Goal: Find specific page/section: Find specific page/section

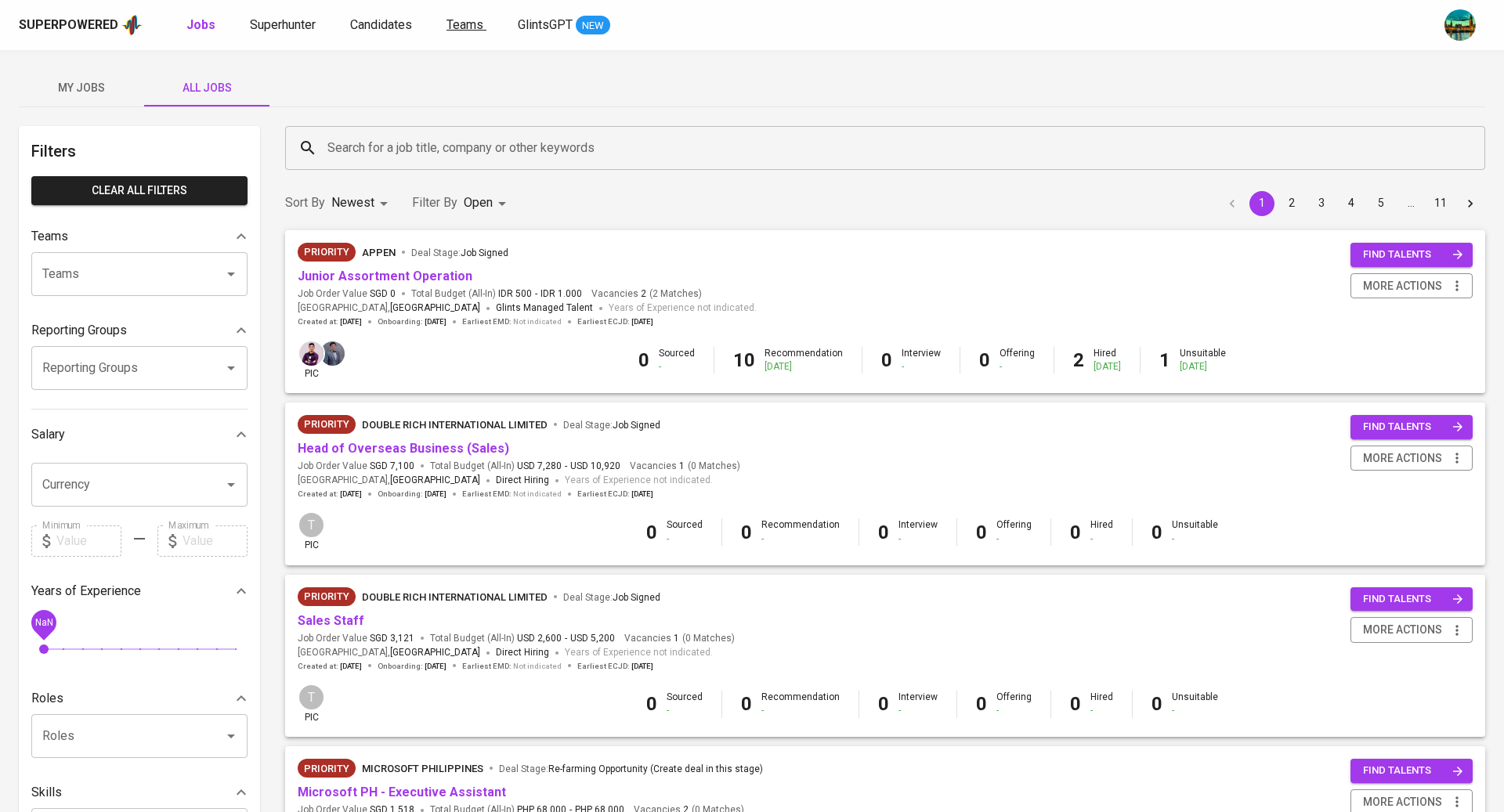
click at [469, 27] on span "Teams" at bounding box center [465, 25] width 37 height 15
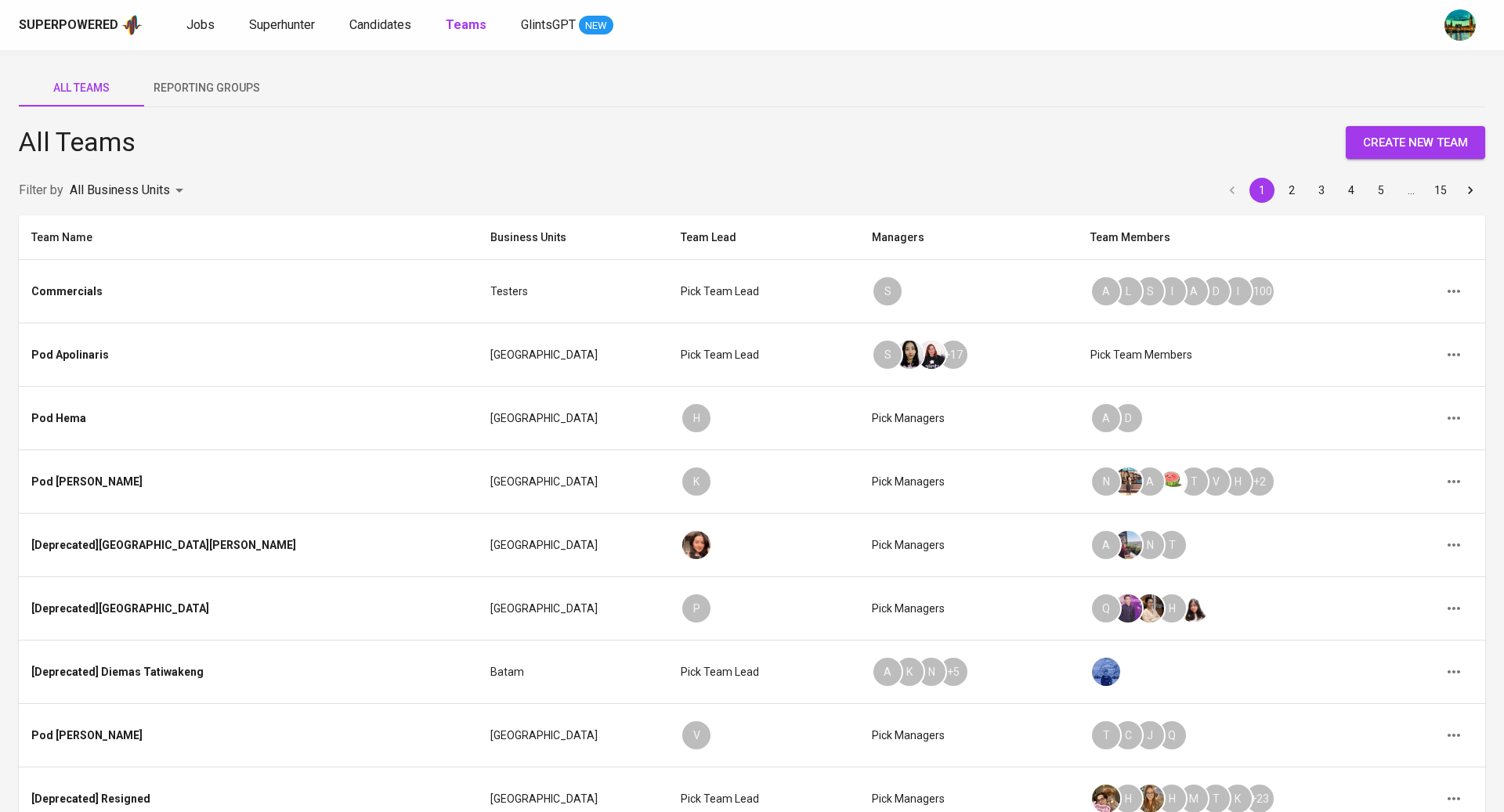
click at [148, 183] on body "Superpowered Jobs Superhunter Candidates Teams GlintsGPT NEW All Teams Reportin…" at bounding box center [752, 508] width 1504 height 1016
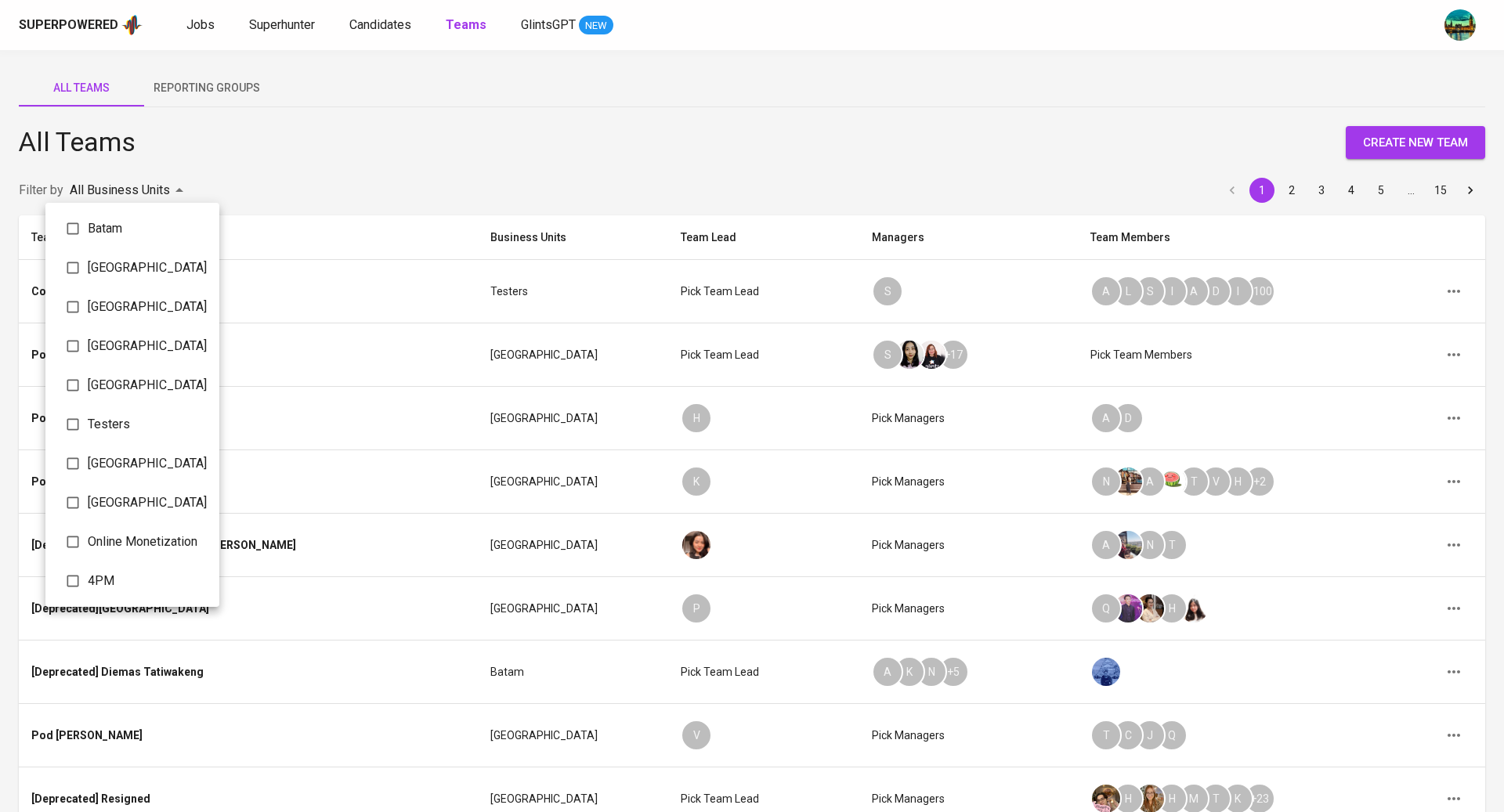
click at [115, 227] on span "Batam" at bounding box center [147, 228] width 120 height 19
type input "069fe4ad-946e-4092-af58-51a7c752ed00"
checkbox input "true"
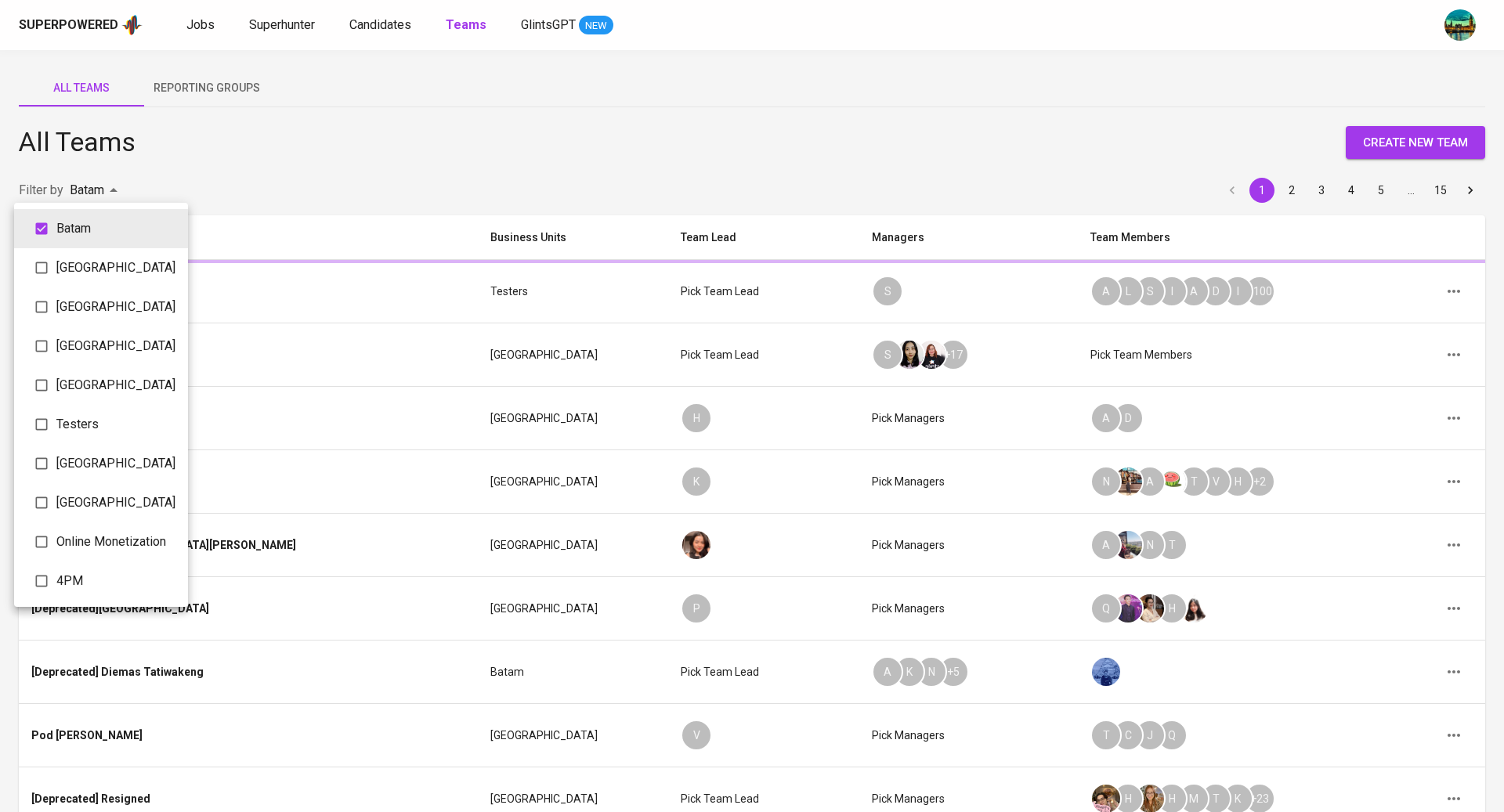
click at [337, 193] on div at bounding box center [752, 406] width 1504 height 812
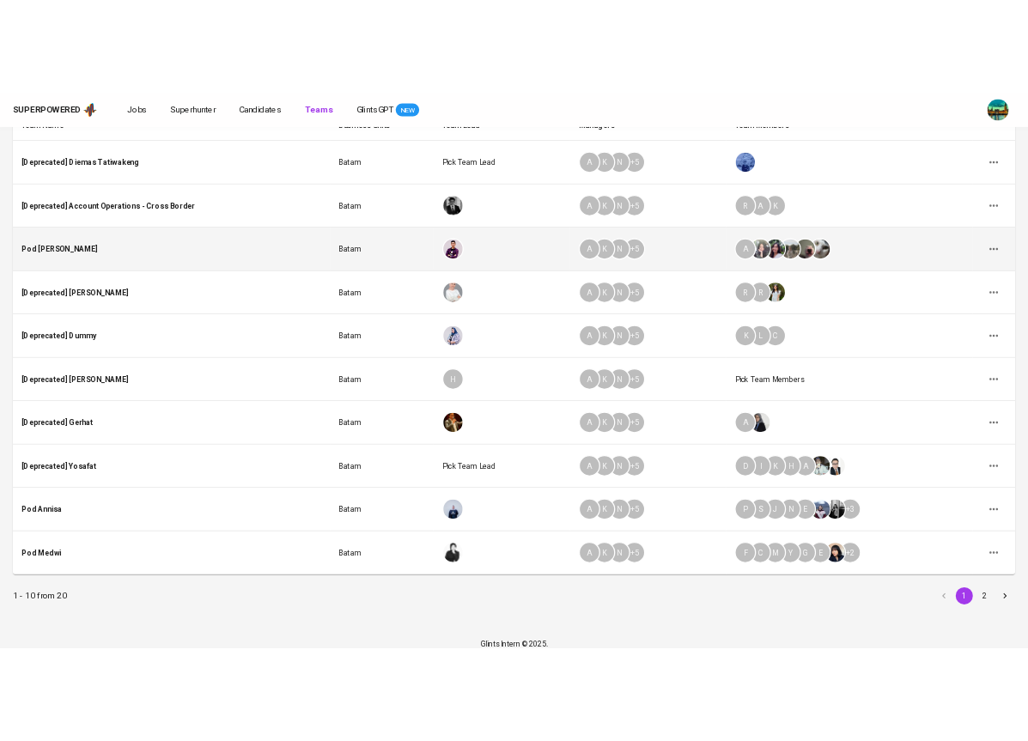
scroll to position [220, 0]
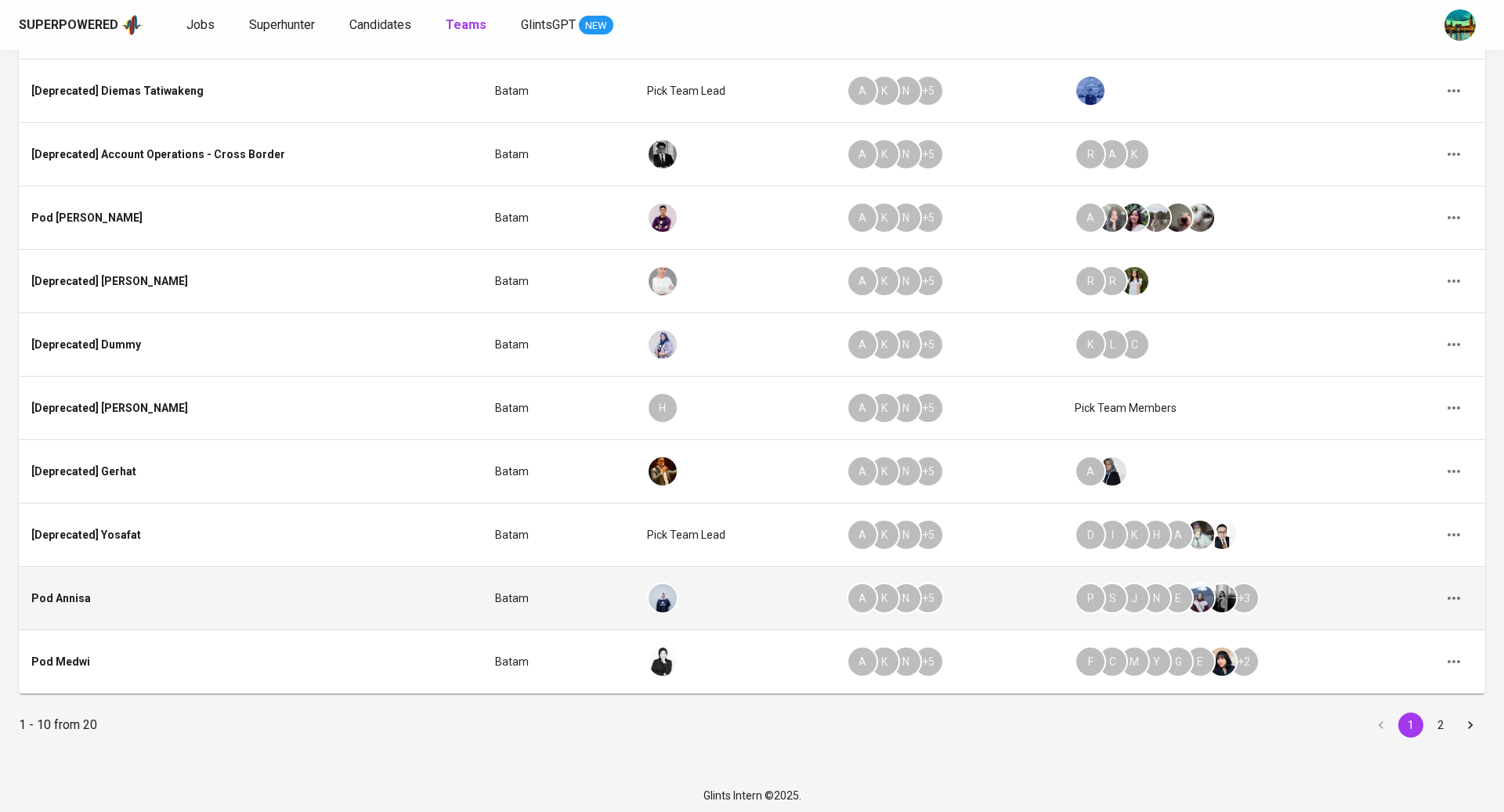
click at [1459, 597] on icon "button" at bounding box center [1454, 599] width 19 height 19
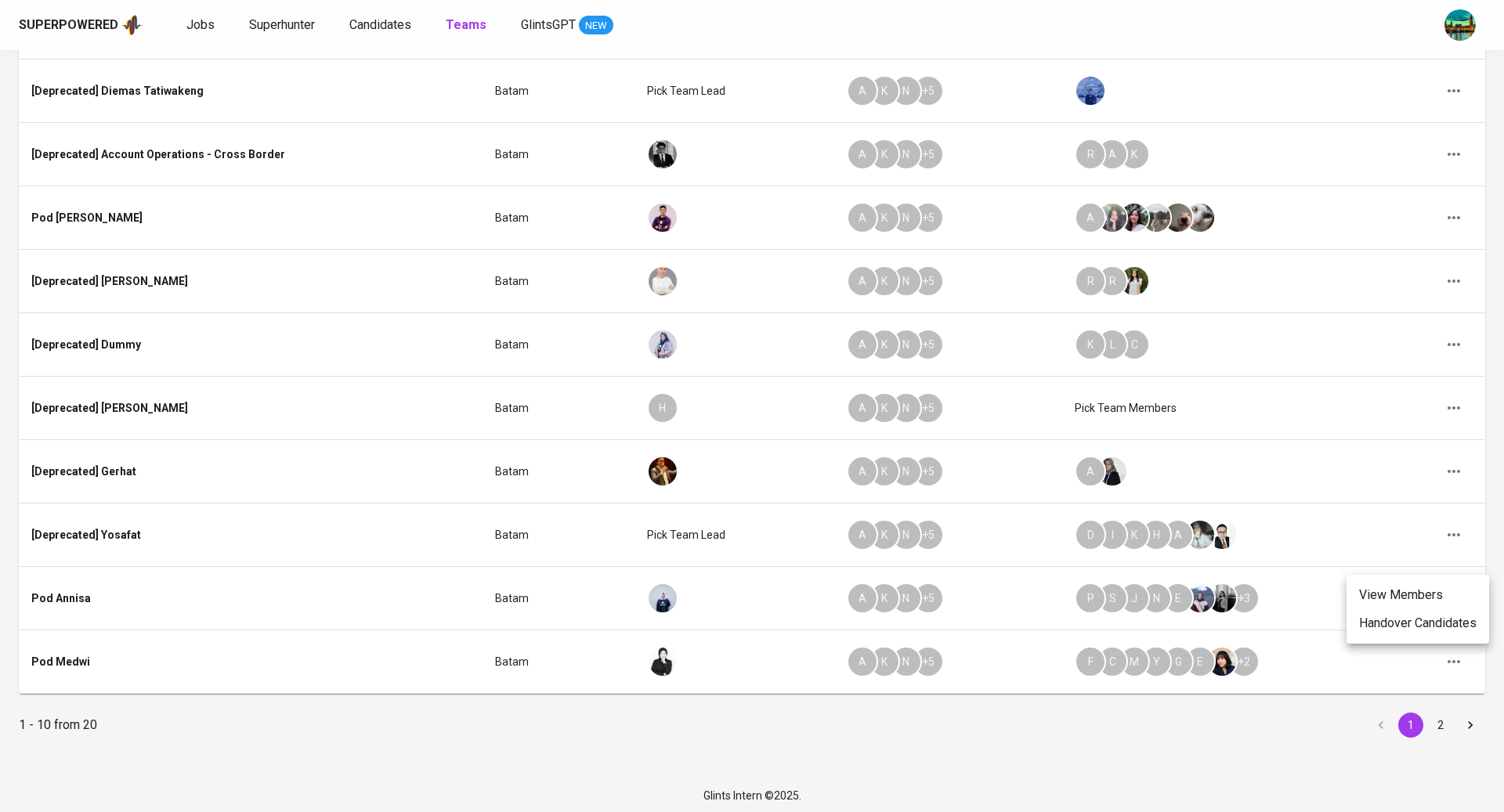
click at [1426, 597] on li "View Members" at bounding box center [1418, 595] width 142 height 28
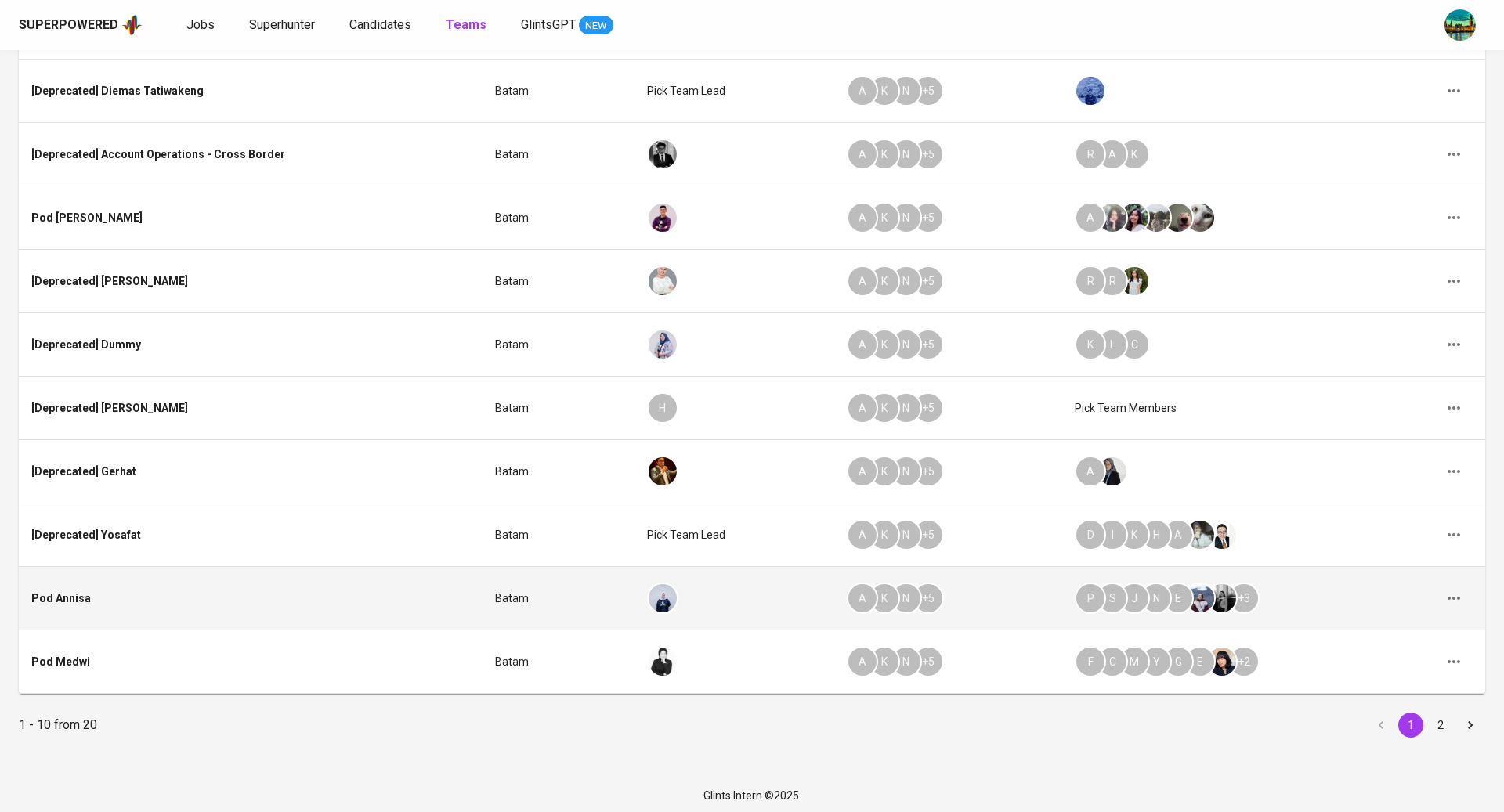
click at [1461, 591] on icon "button" at bounding box center [1454, 599] width 19 height 19
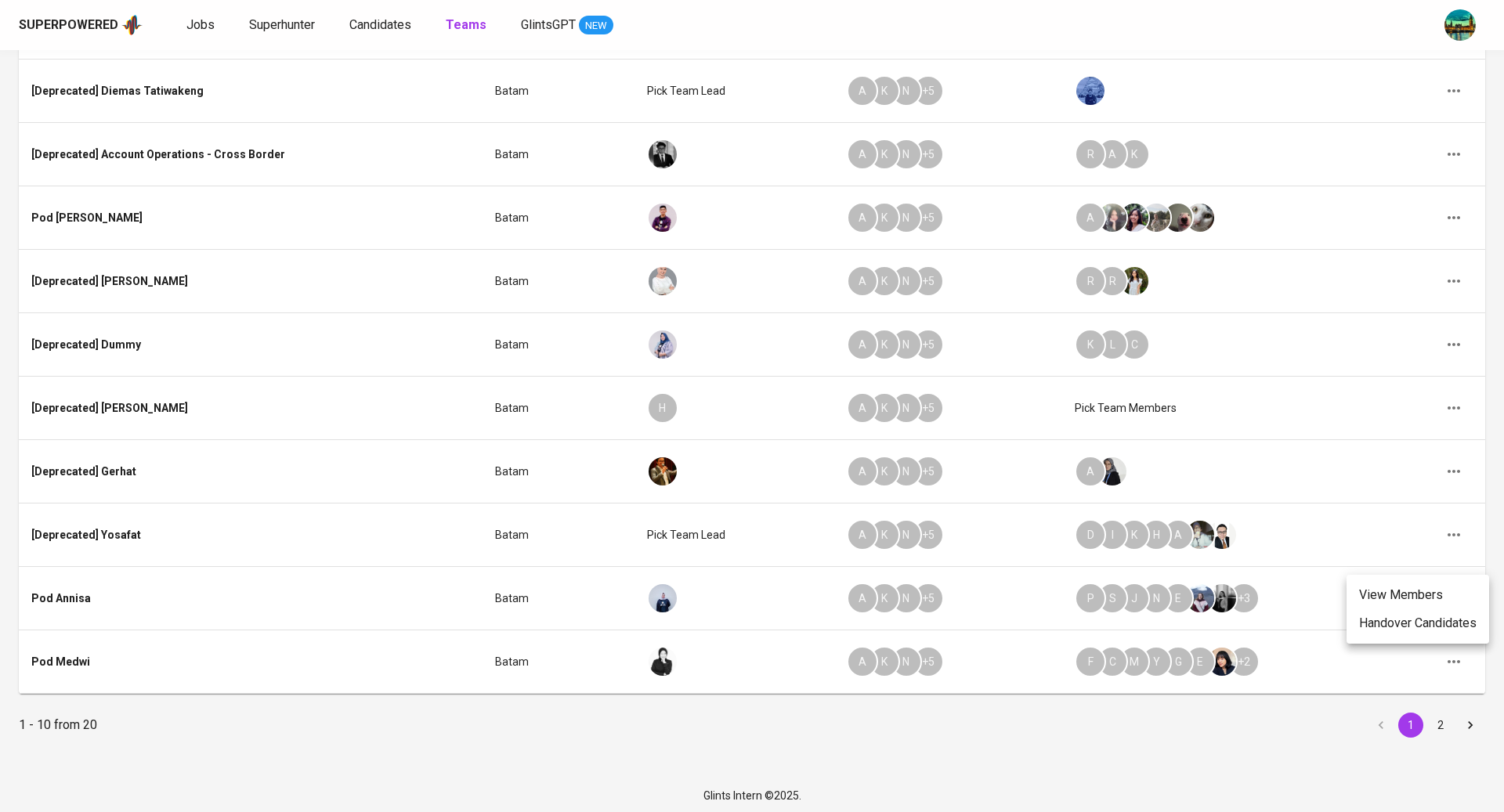
click at [1450, 626] on li "Handover Candidates" at bounding box center [1418, 623] width 142 height 28
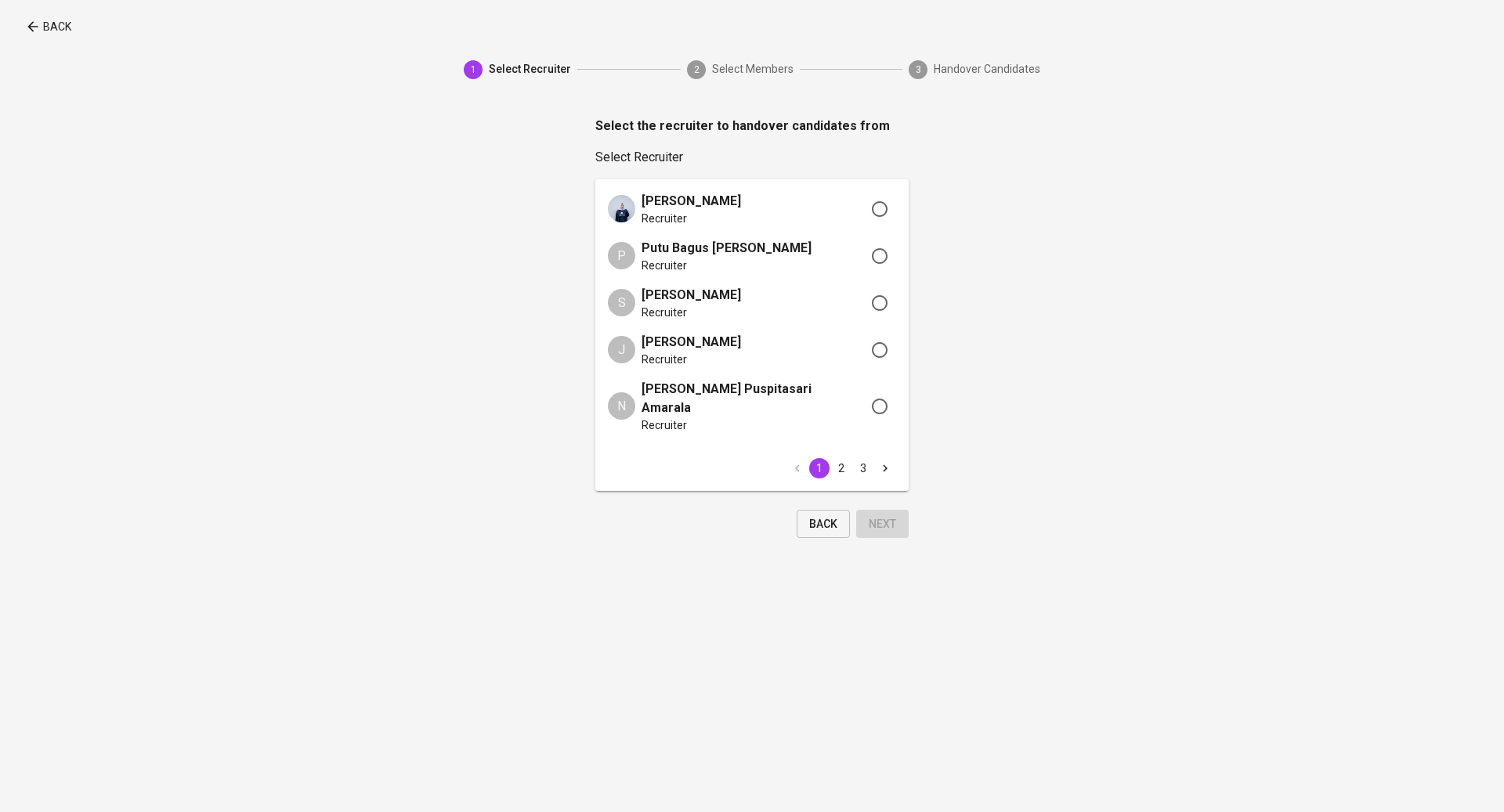
click at [841, 458] on button "2" at bounding box center [841, 468] width 20 height 20
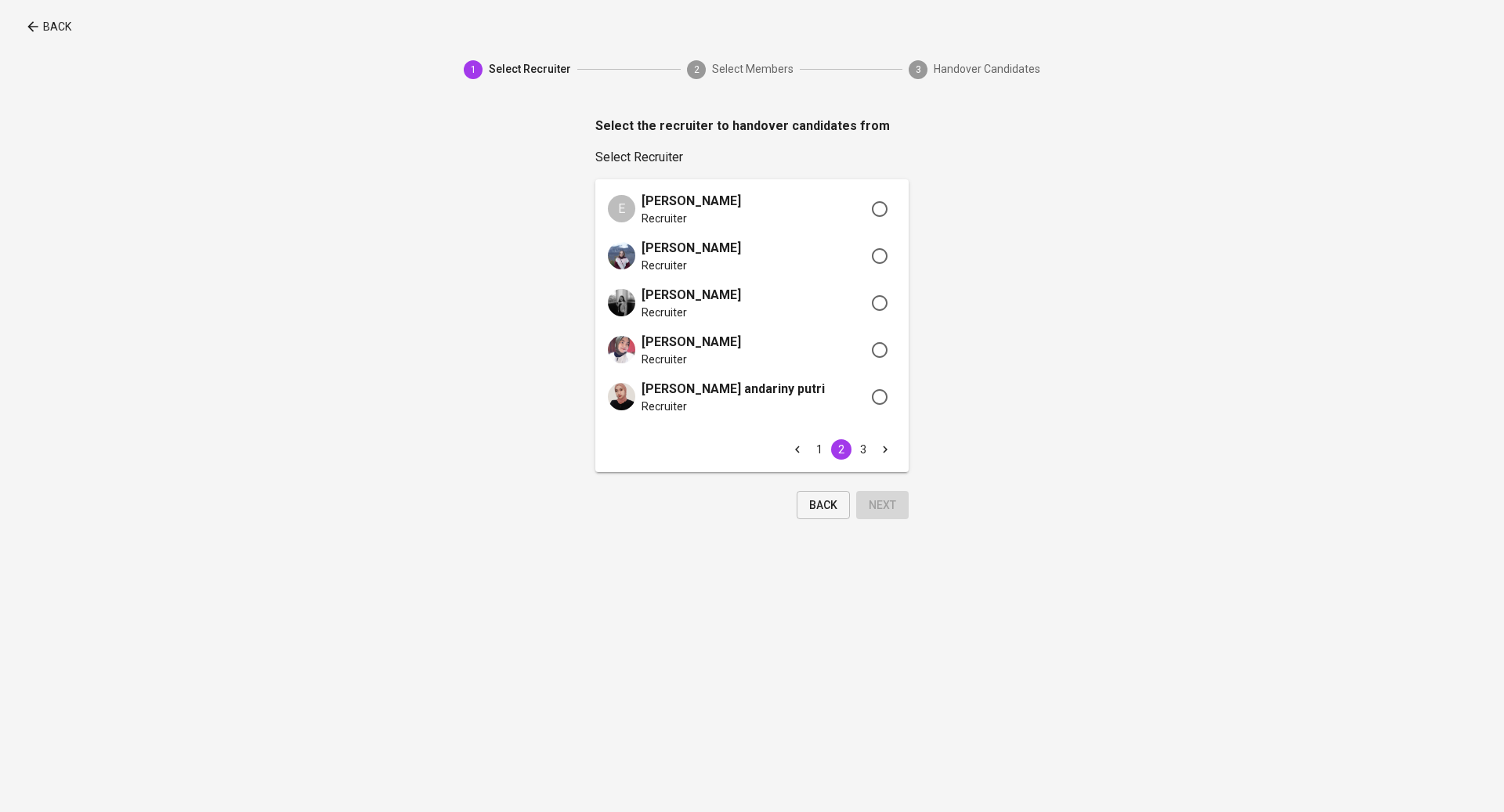
click at [862, 453] on button "3" at bounding box center [863, 450] width 20 height 20
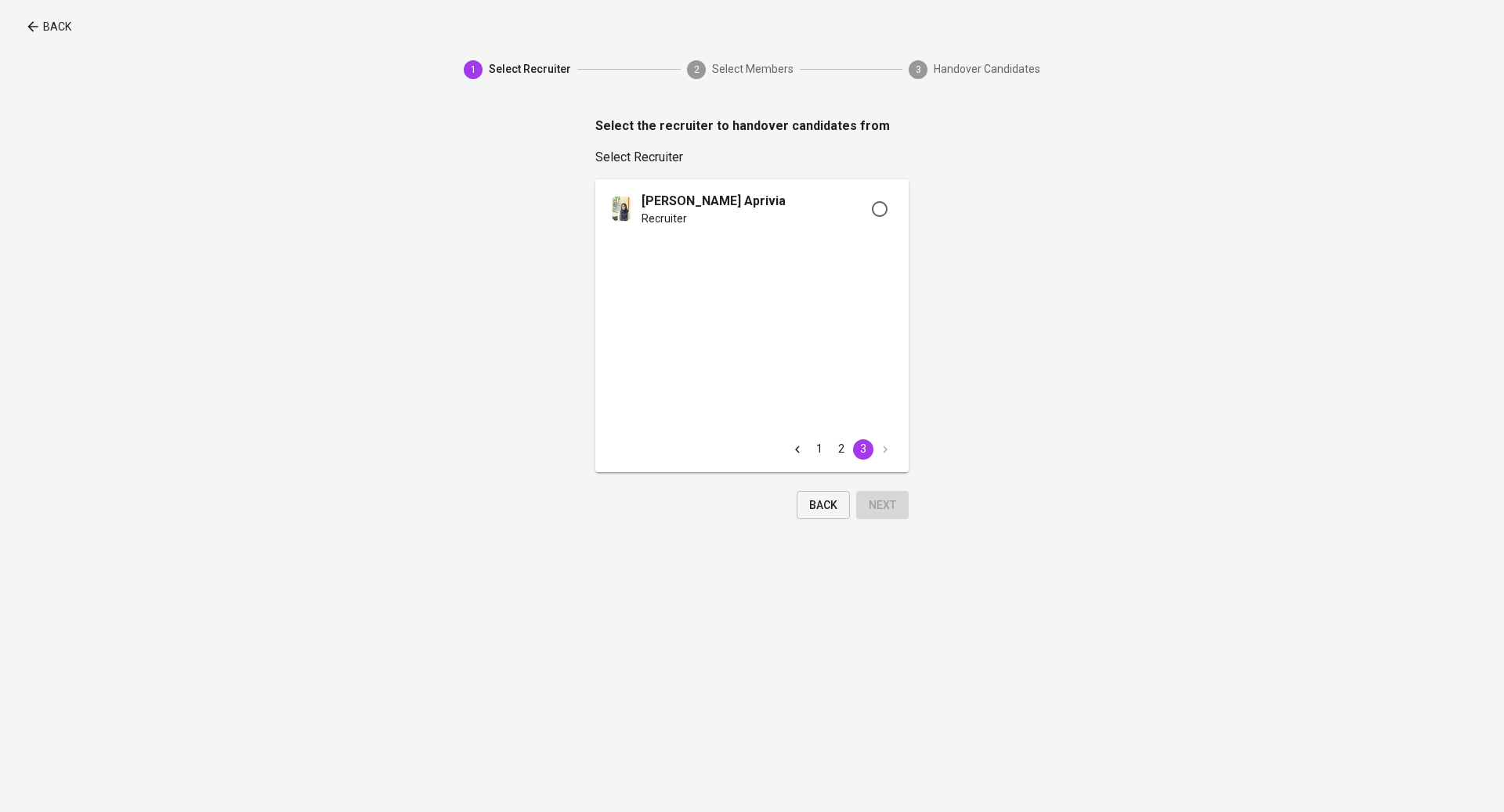
click at [839, 451] on button "2" at bounding box center [841, 450] width 20 height 20
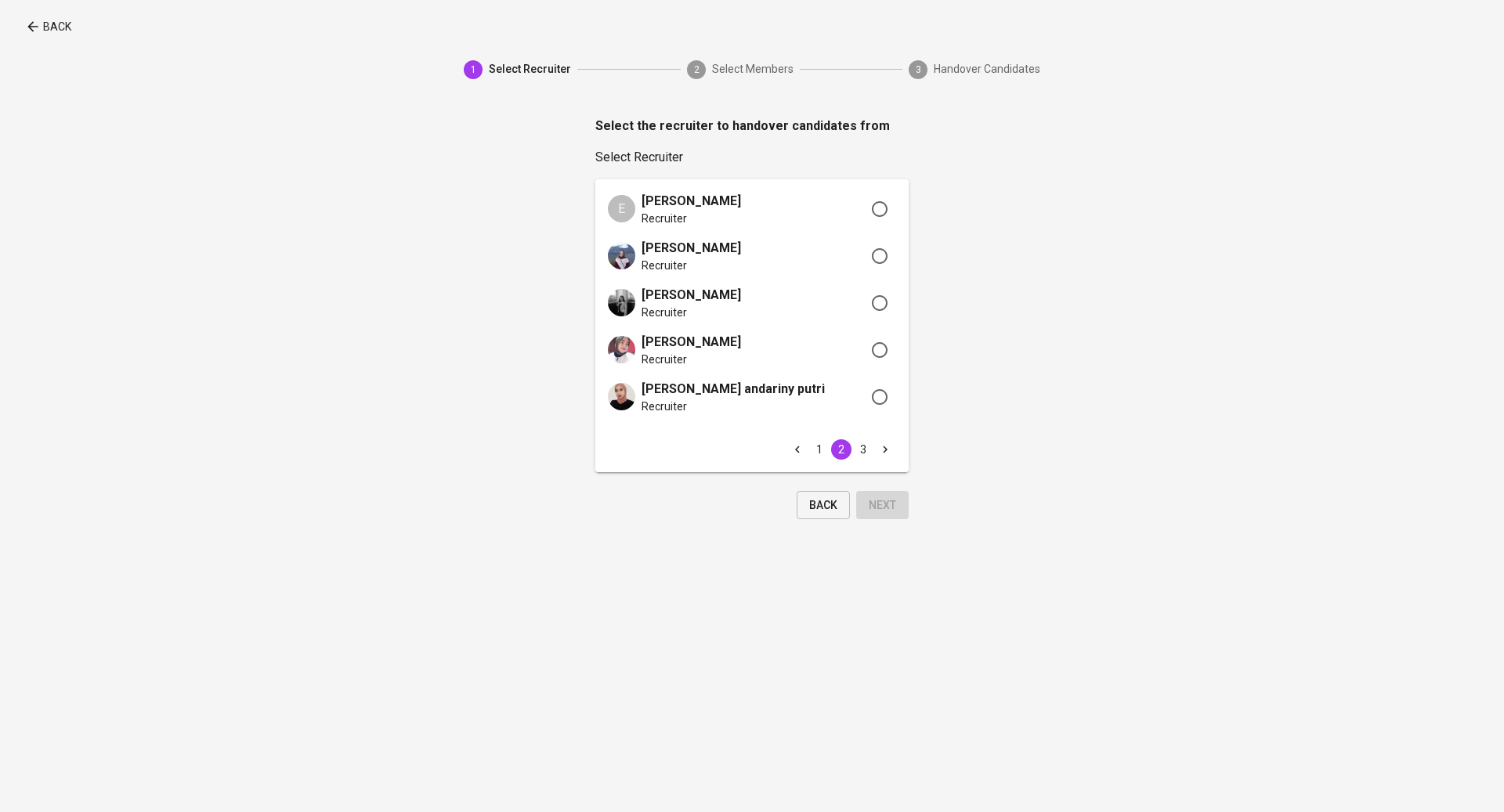
click at [826, 451] on button "1" at bounding box center [820, 450] width 20 height 20
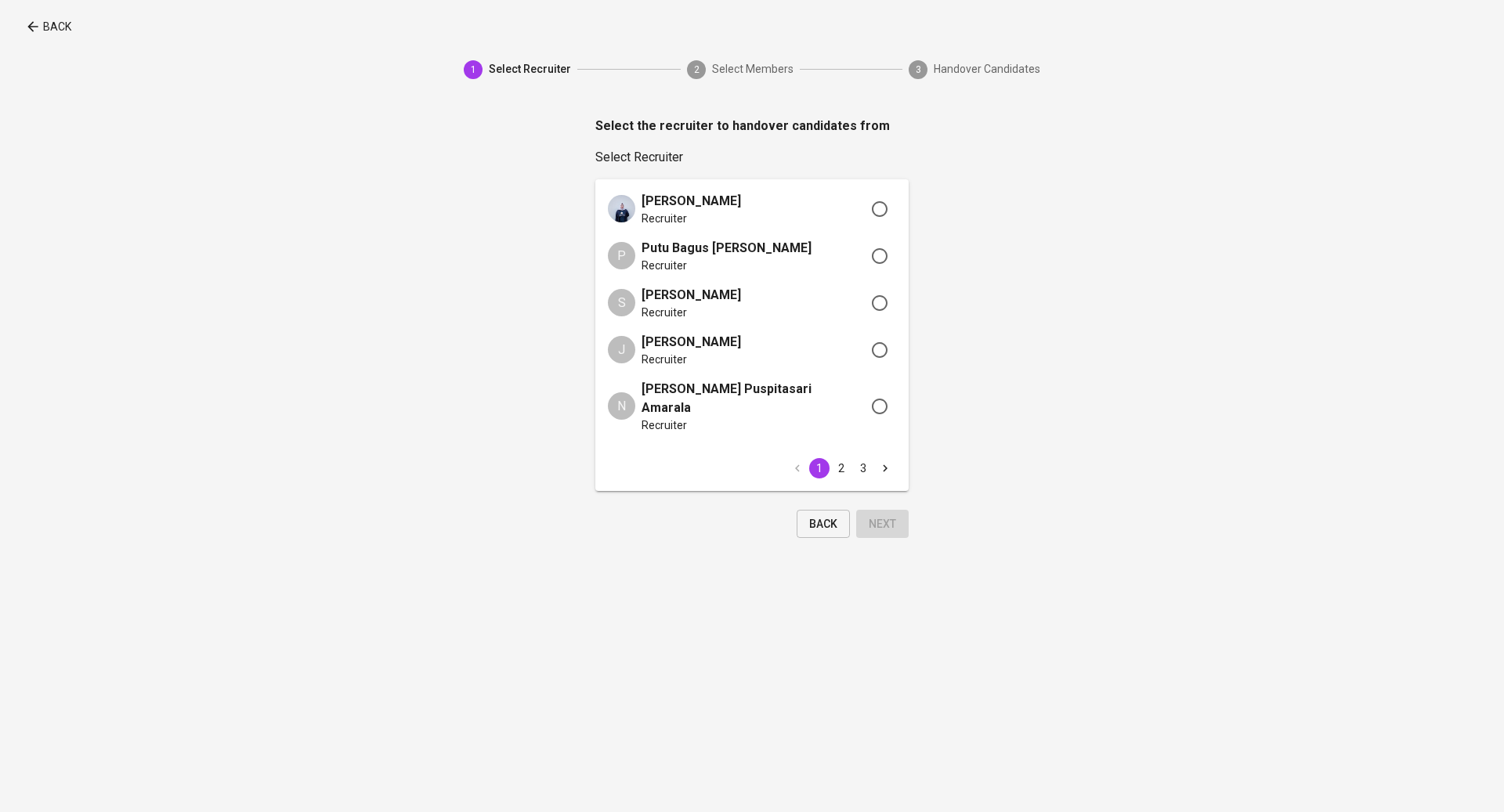
click at [887, 462] on icon "Go to next page" at bounding box center [884, 468] width 14 height 14
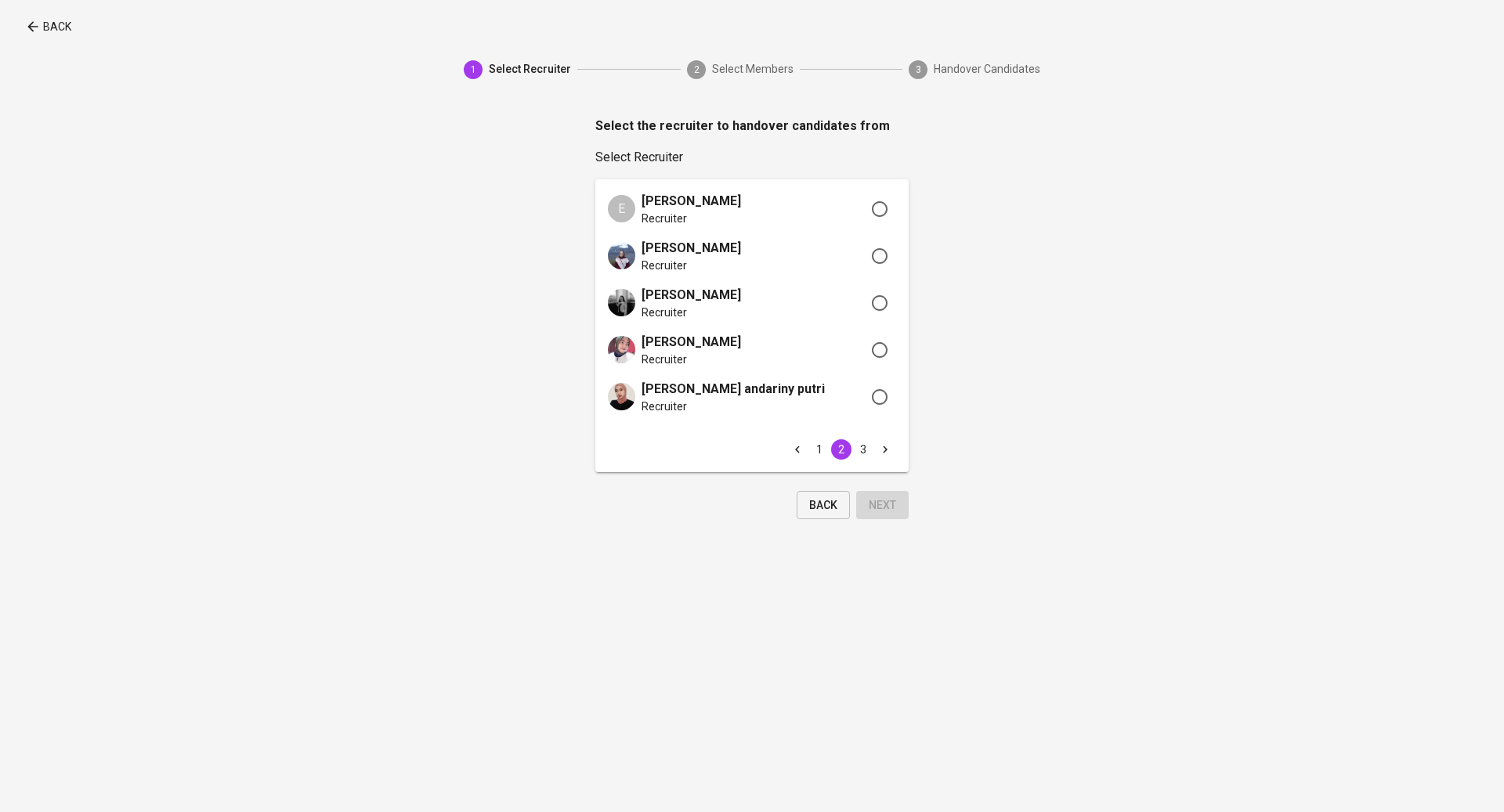
click at [887, 451] on icon "Go to next page" at bounding box center [884, 449] width 14 height 14
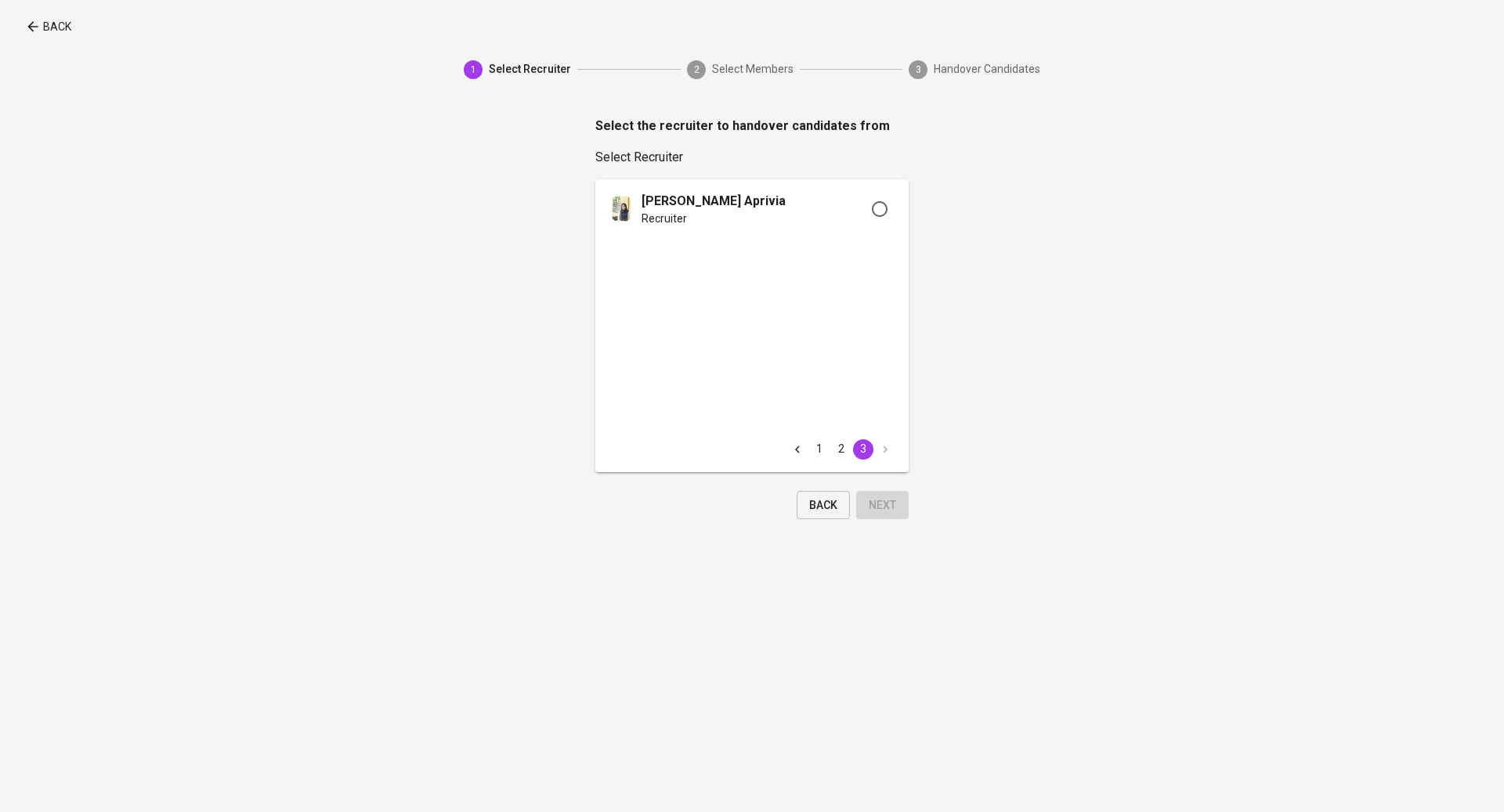
click at [887, 451] on li "pagination navigation" at bounding box center [885, 450] width 22 height 20
click at [809, 446] on li "1" at bounding box center [820, 450] width 22 height 20
click at [795, 446] on icon "Go to previous page" at bounding box center [797, 449] width 14 height 14
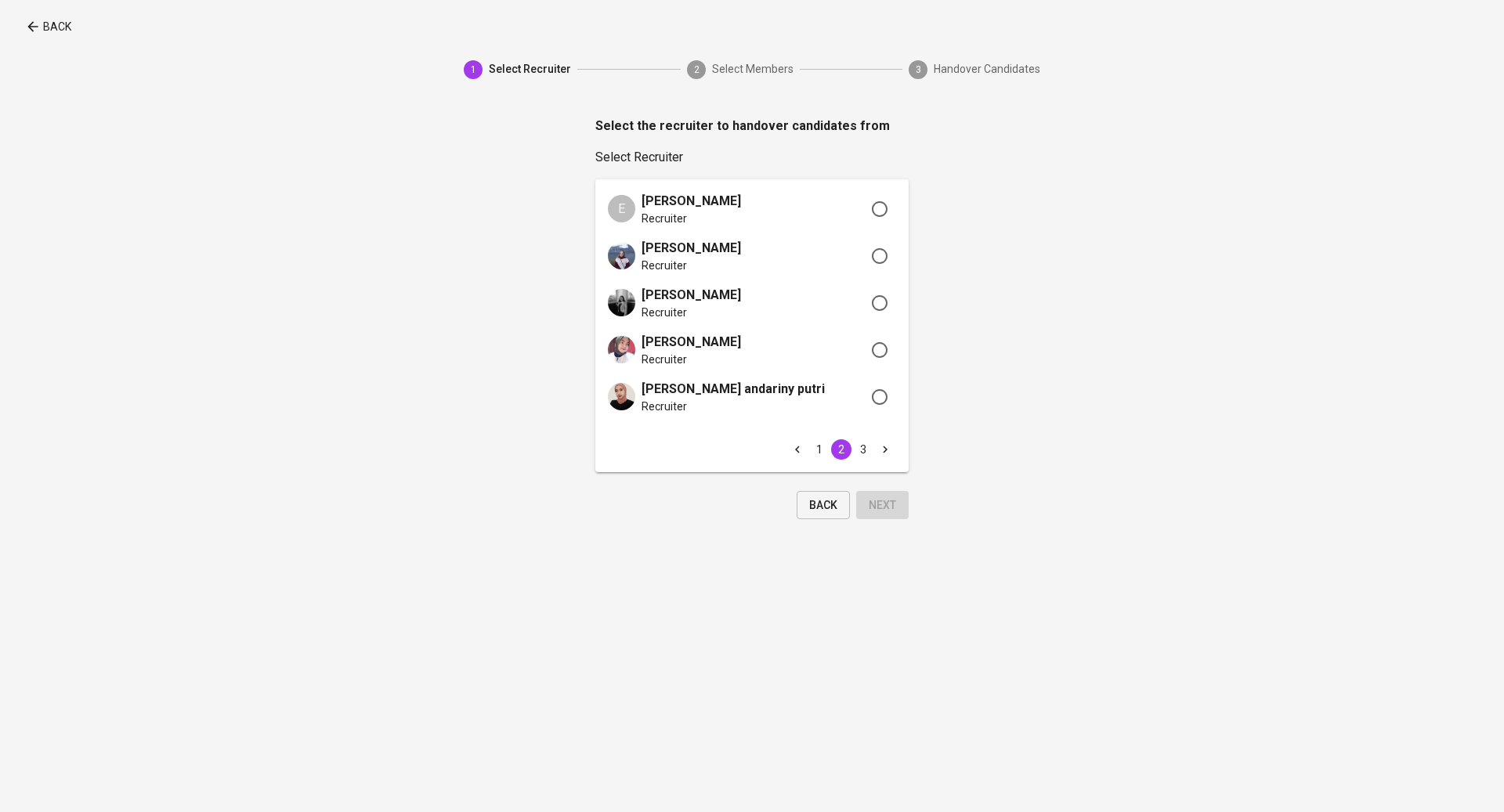
click at [795, 446] on icon "Go to previous page" at bounding box center [797, 449] width 14 height 14
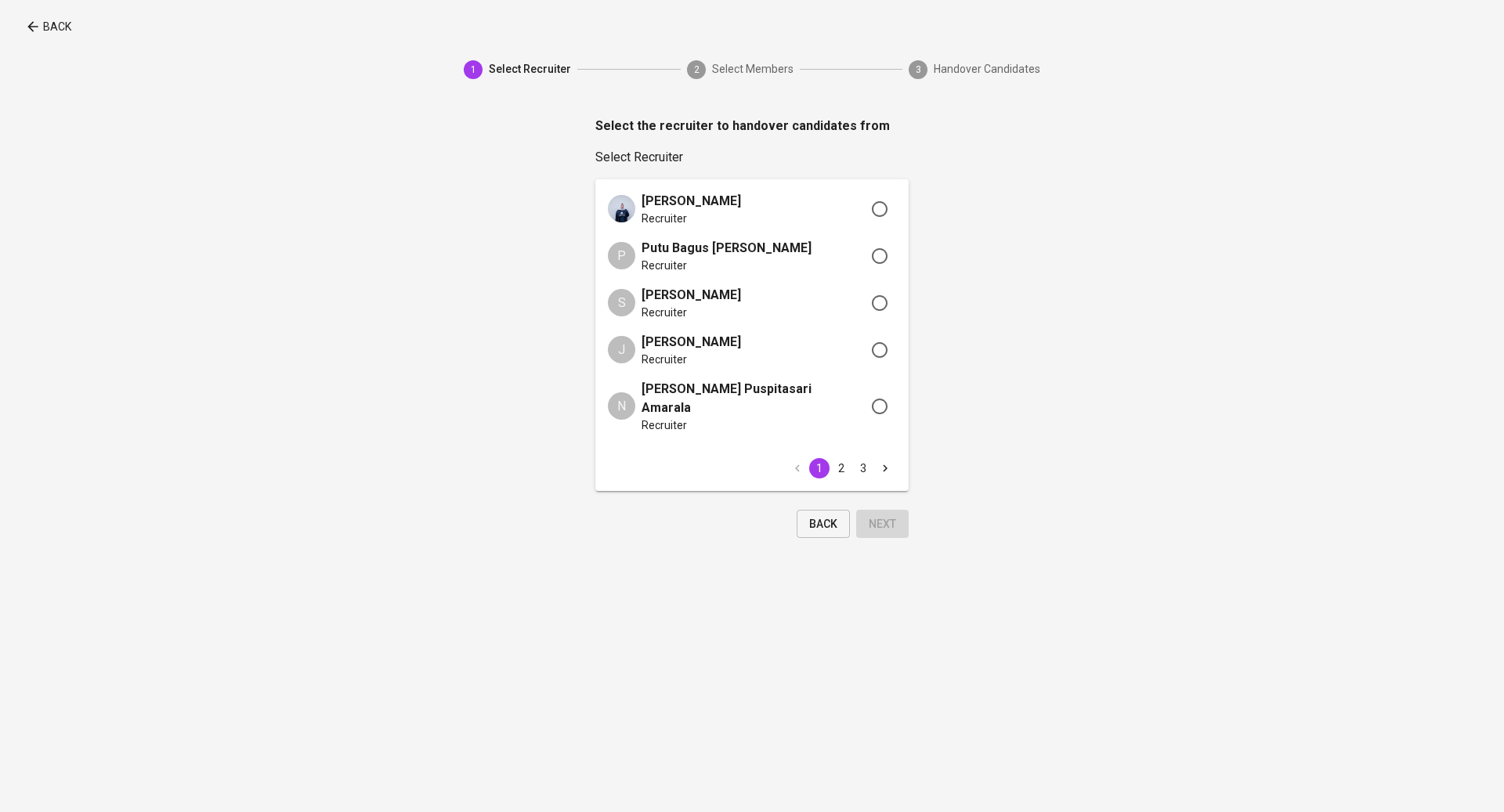
click at [747, 227] on div "[PERSON_NAME] Recruiter P Putu Bagus [PERSON_NAME] Recruiter S [PERSON_NAME] Re…" at bounding box center [752, 336] width 313 height 312
click at [877, 215] on input "radio" at bounding box center [880, 209] width 33 height 35
radio input "true"
click at [888, 515] on span "Next" at bounding box center [883, 524] width 27 height 19
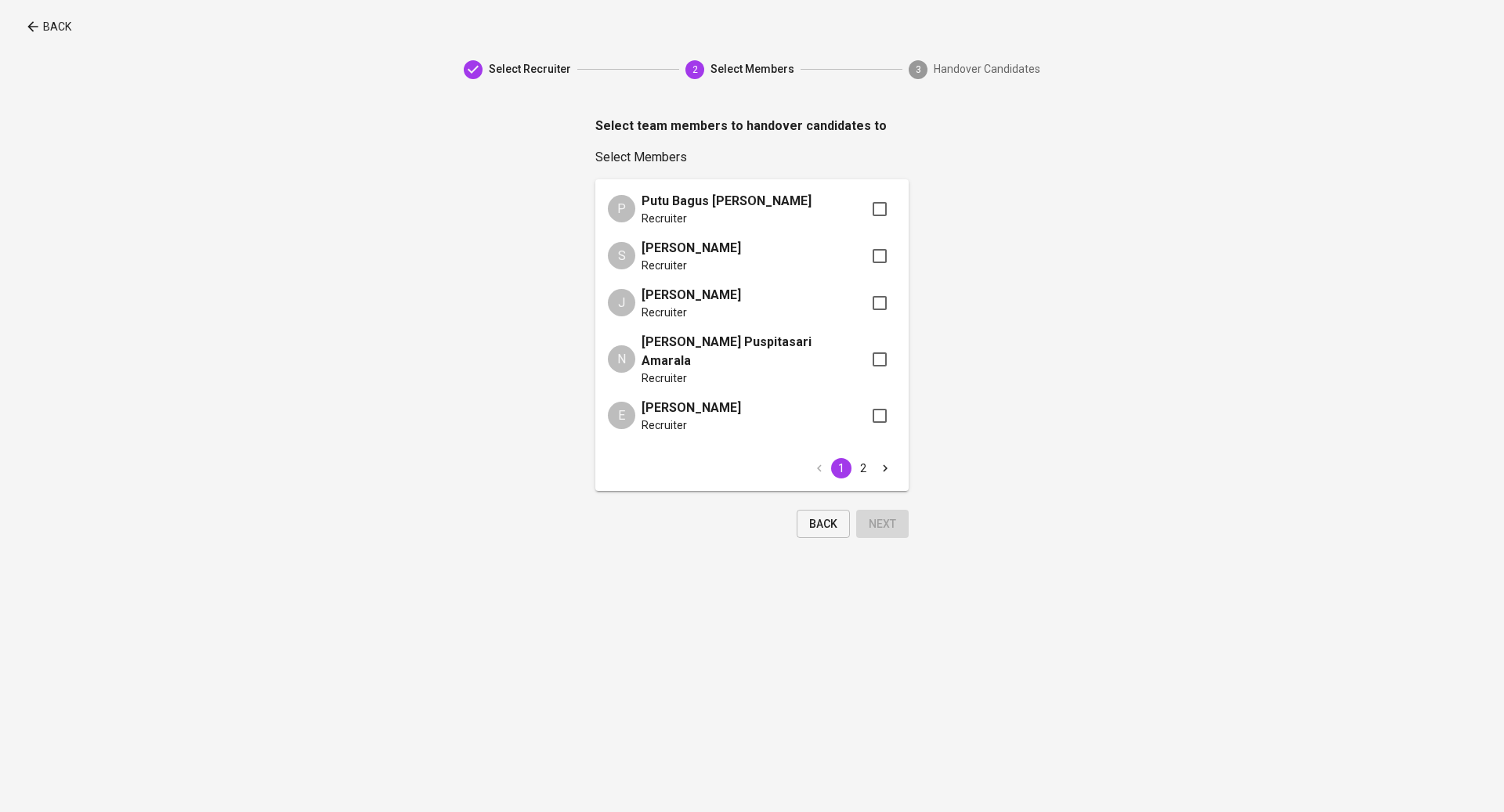
click at [830, 515] on span "Back" at bounding box center [823, 524] width 28 height 19
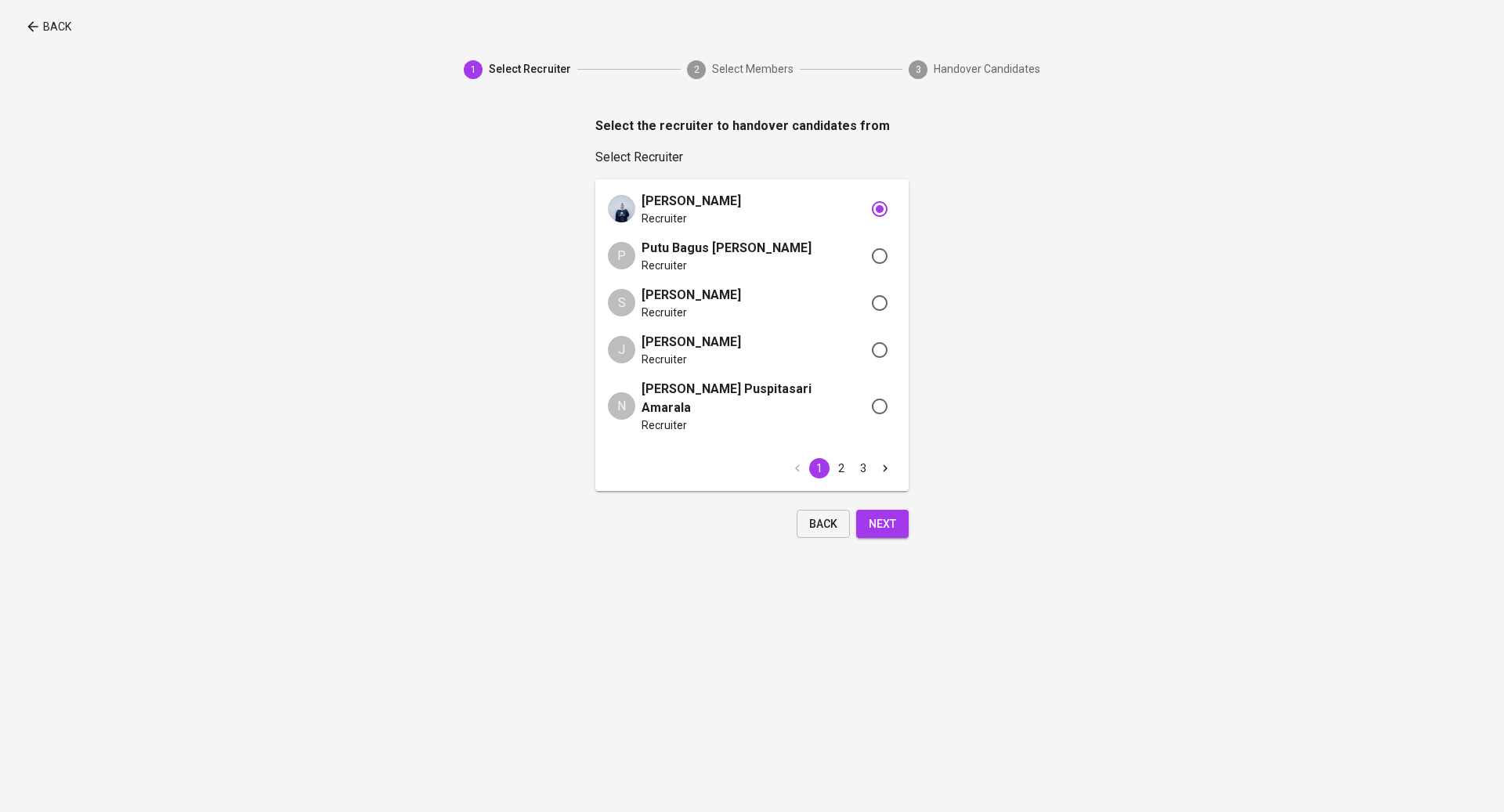
click at [830, 515] on span "Back" at bounding box center [823, 524] width 28 height 19
